Goal: Transaction & Acquisition: Purchase product/service

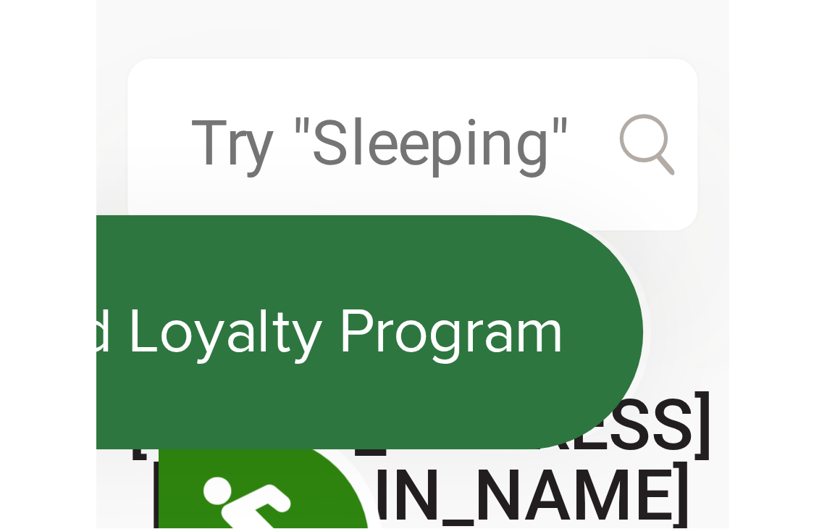
scroll to position [0, 464]
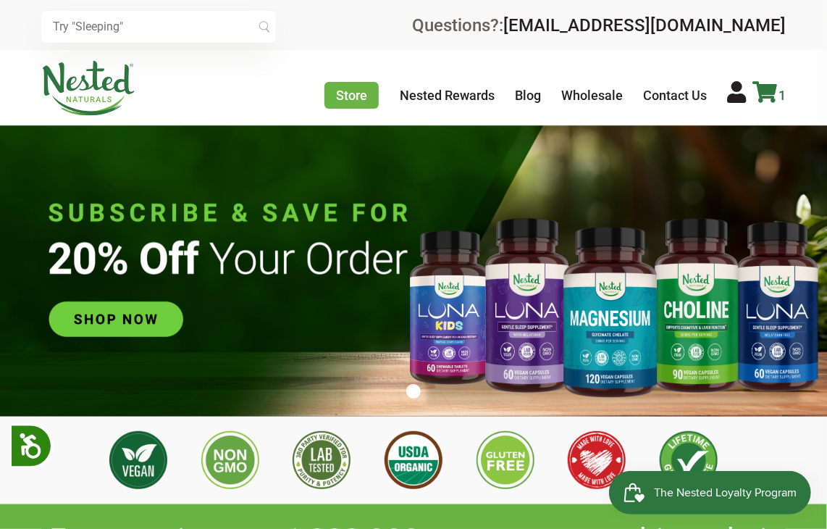
click at [117, 97] on icon at bounding box center [764, 92] width 25 height 22
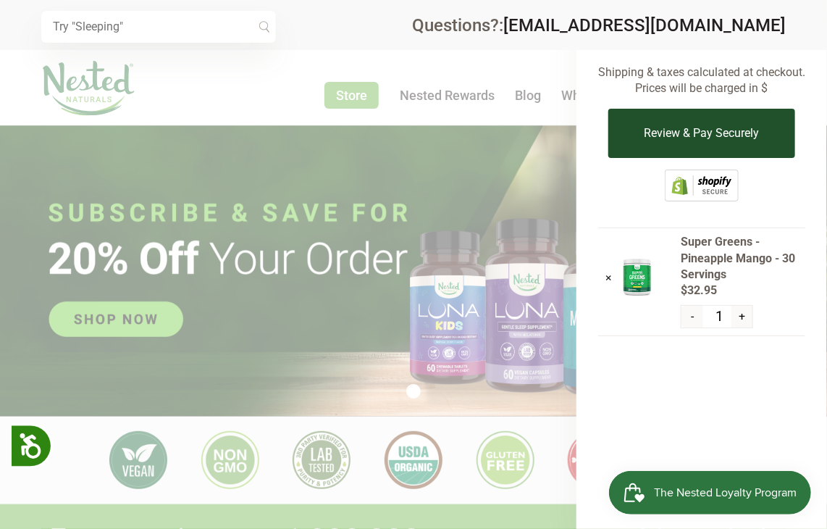
click at [117, 97] on button "Review & Pay Securely" at bounding box center [701, 133] width 186 height 49
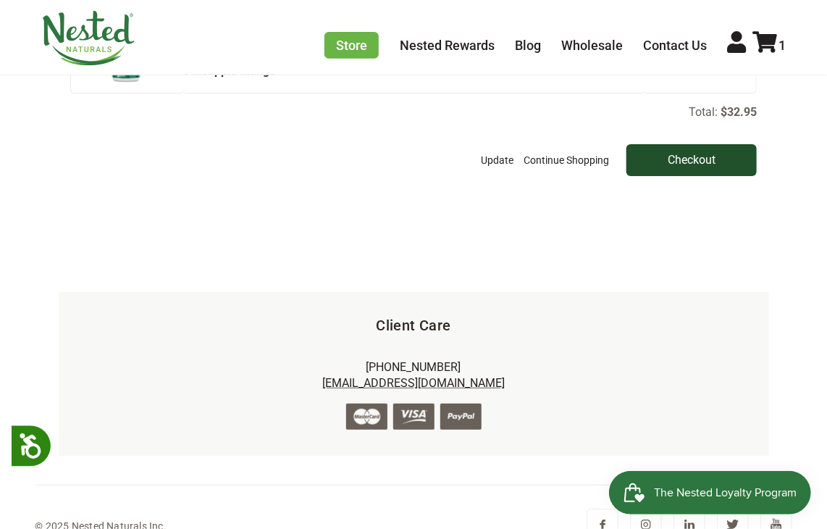
click at [689, 164] on input "Checkout" at bounding box center [691, 160] width 130 height 32
